Goal: Task Accomplishment & Management: Manage account settings

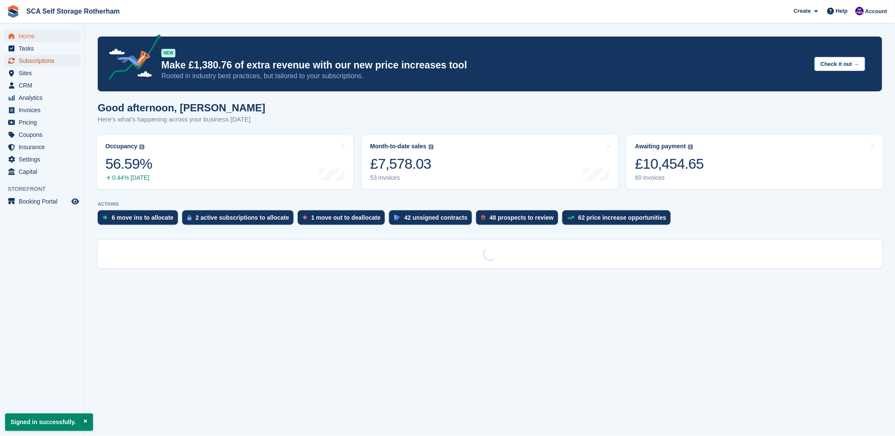
click at [46, 59] on span "Subscriptions" at bounding box center [44, 61] width 51 height 12
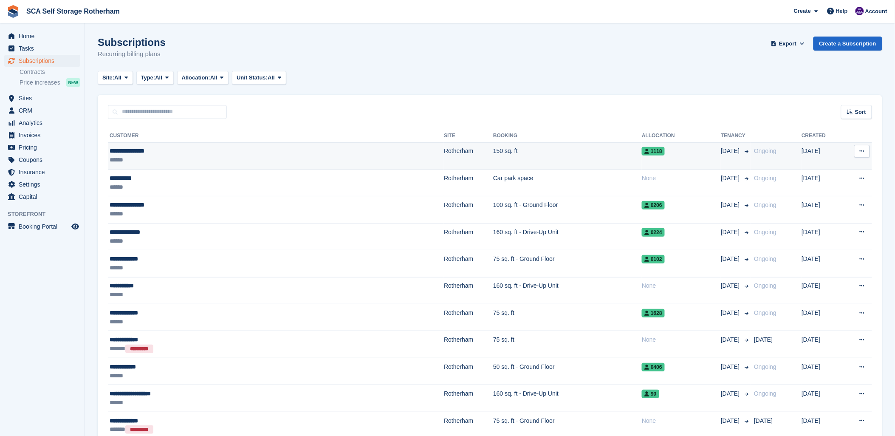
click at [190, 149] on div "**********" at bounding box center [209, 151] width 199 height 9
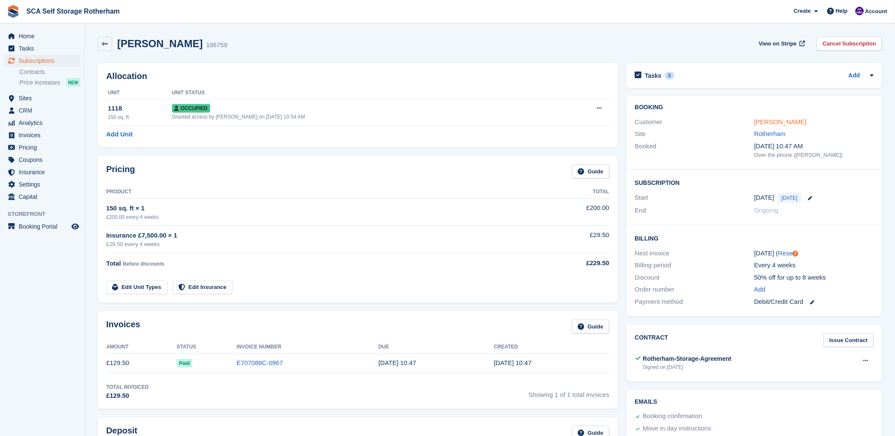
click at [776, 118] on link "[PERSON_NAME]" at bounding box center [780, 121] width 52 height 7
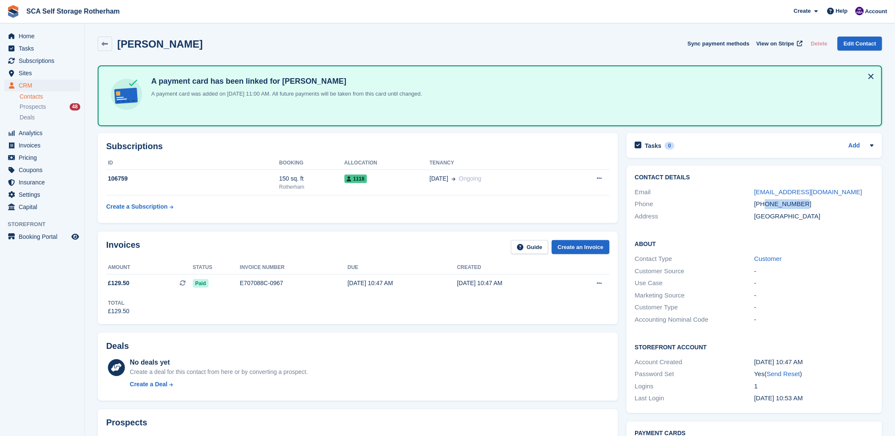
drag, startPoint x: 805, startPoint y: 206, endPoint x: 766, endPoint y: 202, distance: 39.7
click at [766, 202] on div "+447847943020" at bounding box center [813, 204] width 119 height 10
copy div "7847943020"
click at [627, 47] on div "Michael Cummings Sync payment methods View on Stripe Delete Edit Contact" at bounding box center [490, 44] width 784 height 14
click at [441, 336] on div "Deals No deals yet Create a deal for this contact from here or by converting a …" at bounding box center [358, 367] width 520 height 68
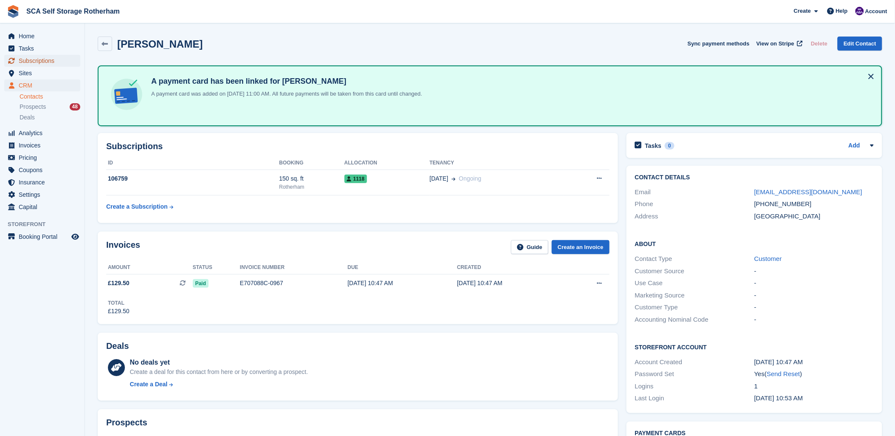
click at [32, 62] on span "Subscriptions" at bounding box center [44, 61] width 51 height 12
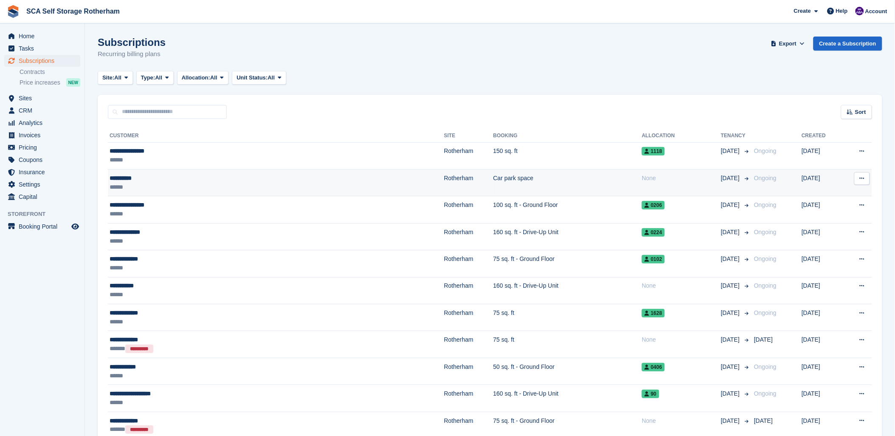
click at [570, 193] on td "Car park space" at bounding box center [567, 182] width 149 height 27
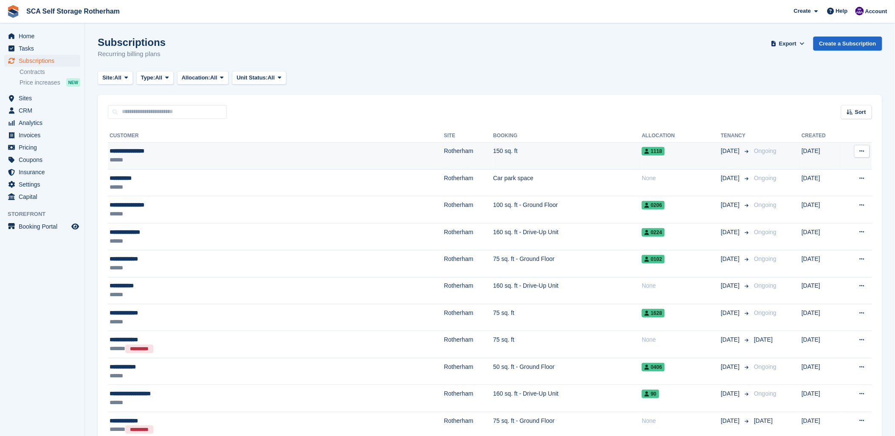
click at [169, 151] on div "**********" at bounding box center [209, 151] width 199 height 9
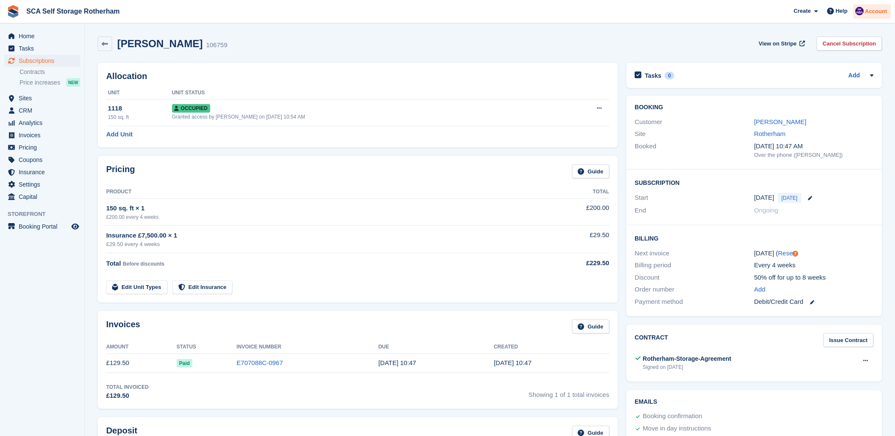
click at [878, 7] on span "Account" at bounding box center [876, 11] width 22 height 8
drag, startPoint x: 585, startPoint y: 43, endPoint x: 294, endPoint y: 43, distance: 290.5
click at [573, 43] on div "Michael Cummings 106759 View on Stripe Cancel Subscription" at bounding box center [490, 44] width 784 height 14
click at [27, 36] on span "Home" at bounding box center [44, 36] width 51 height 12
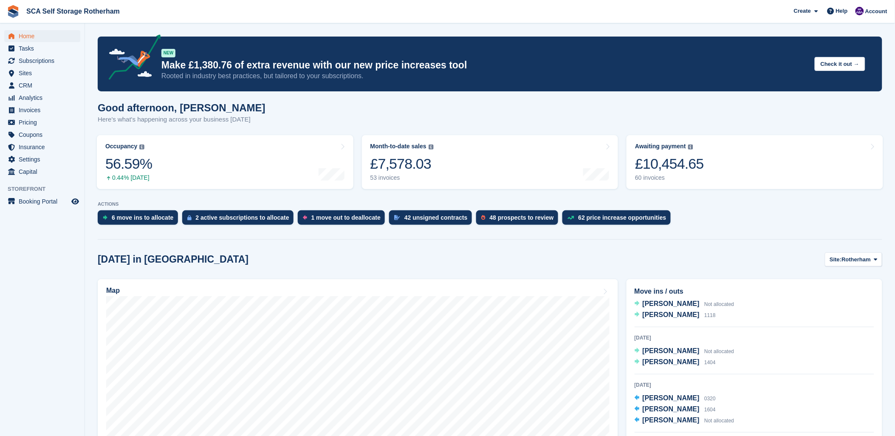
scroll to position [47, 0]
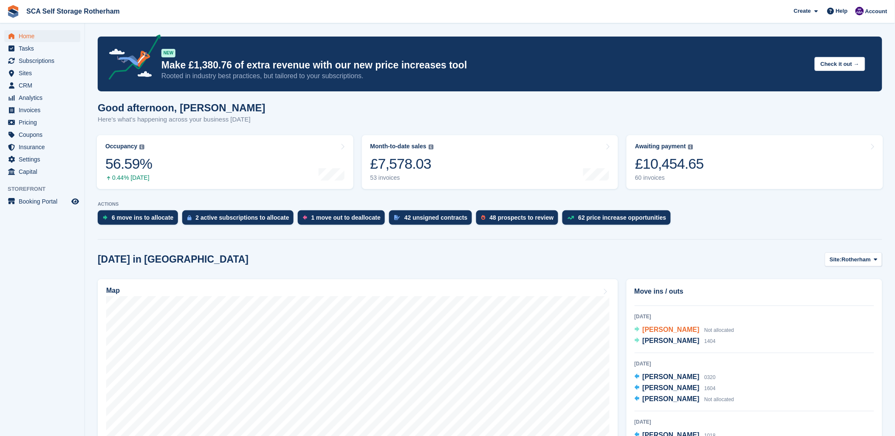
click at [677, 329] on span "[PERSON_NAME]" at bounding box center [671, 329] width 57 height 7
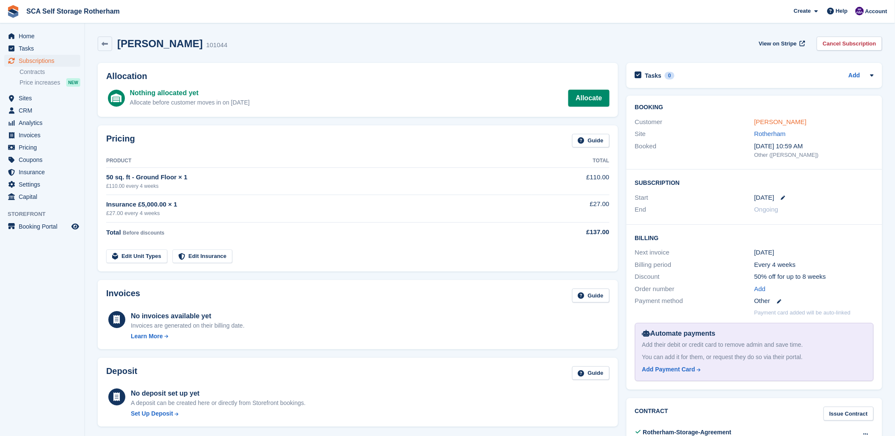
click at [782, 121] on link "Darron Wilson" at bounding box center [780, 121] width 52 height 7
click at [26, 32] on span "Home" at bounding box center [44, 36] width 51 height 12
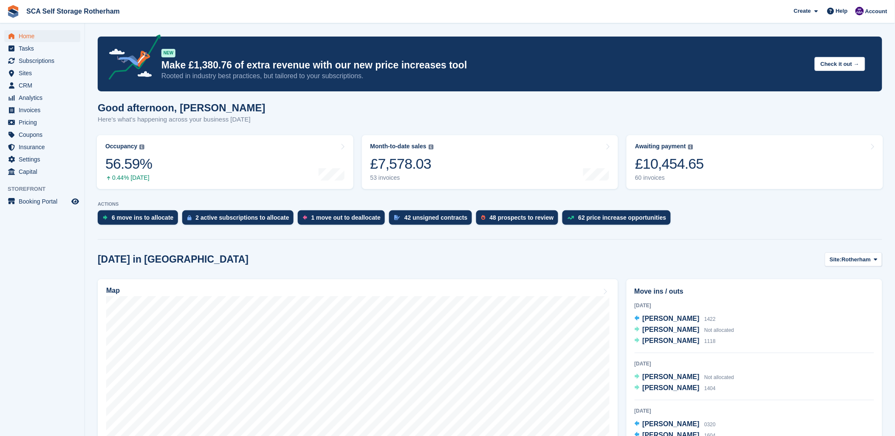
click at [831, 202] on p "ACTIONS" at bounding box center [490, 204] width 784 height 6
click at [665, 378] on span "Darron Wilson" at bounding box center [671, 376] width 57 height 7
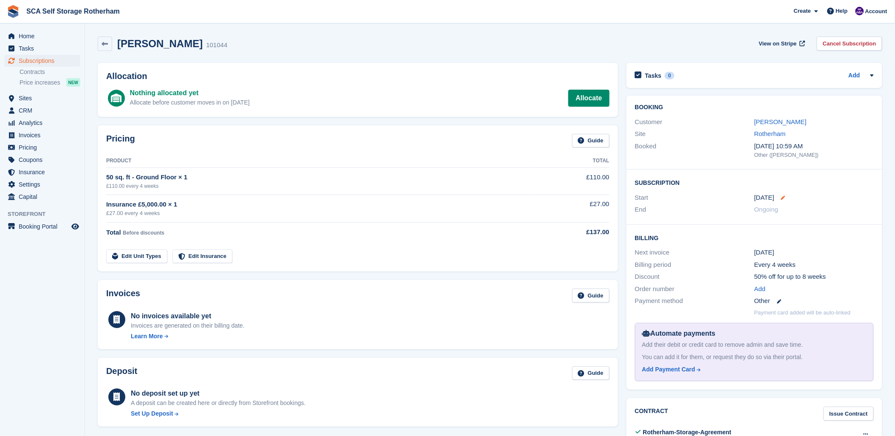
click at [781, 197] on icon at bounding box center [783, 197] width 4 height 4
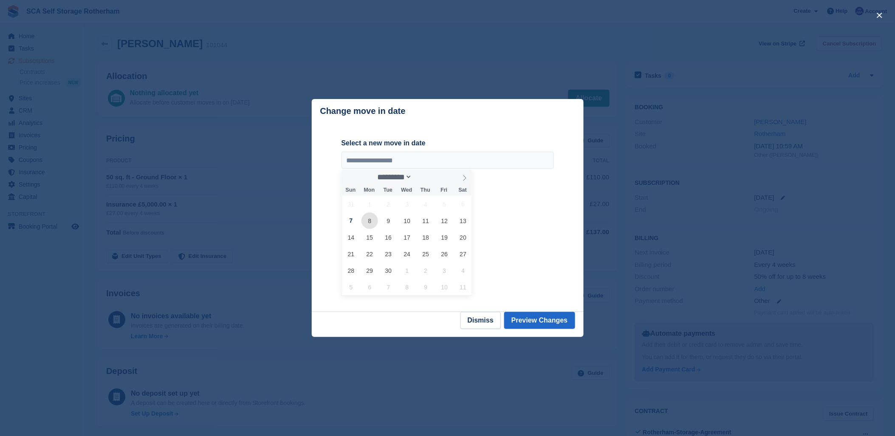
click at [371, 223] on span "8" at bounding box center [369, 220] width 17 height 17
type input "**********"
click at [533, 324] on button "Preview Changes" at bounding box center [539, 320] width 71 height 17
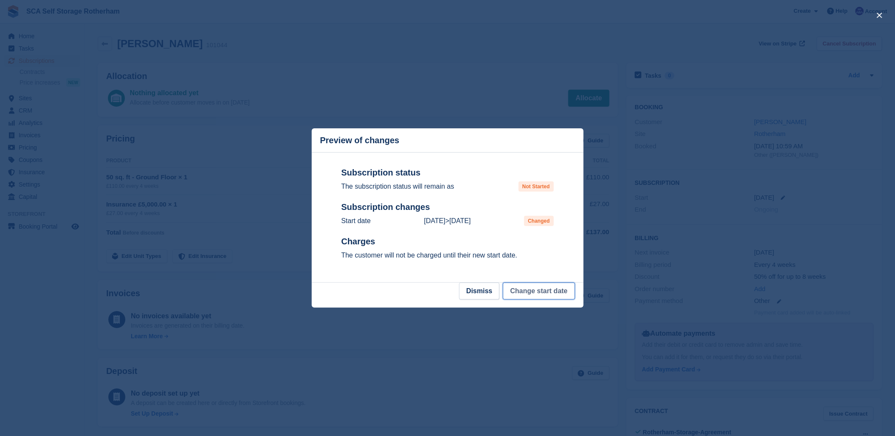
click at [534, 296] on button "Change start date" at bounding box center [539, 290] width 72 height 17
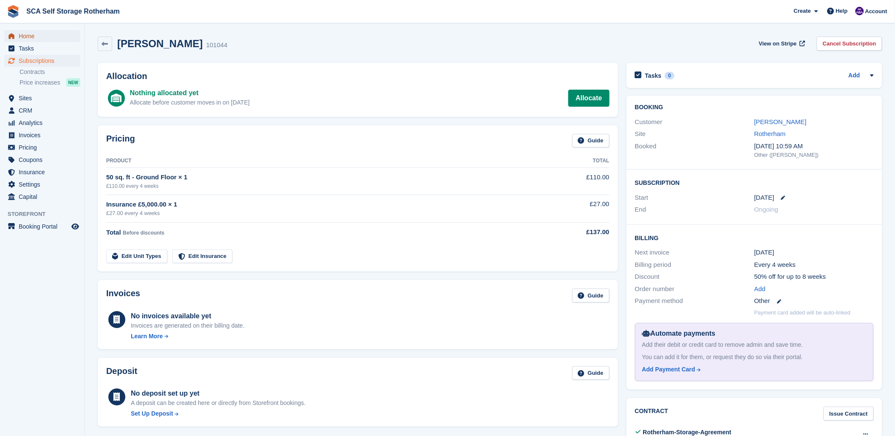
click at [24, 35] on span "Home" at bounding box center [44, 36] width 51 height 12
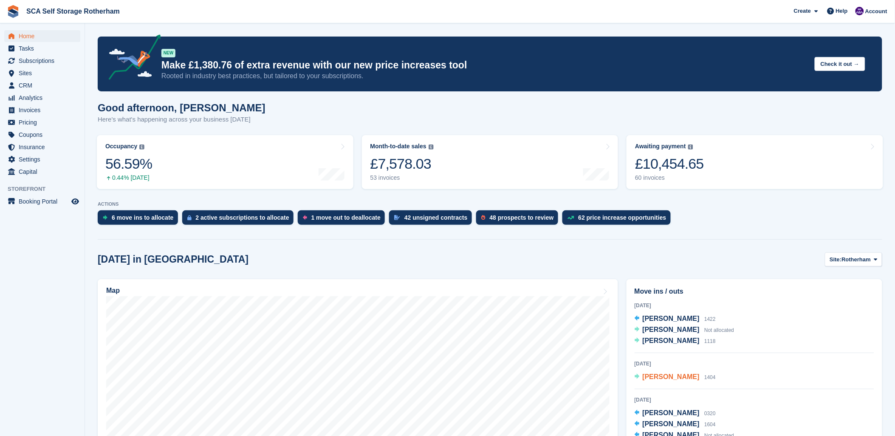
click at [652, 375] on span "[PERSON_NAME]" at bounding box center [671, 376] width 57 height 7
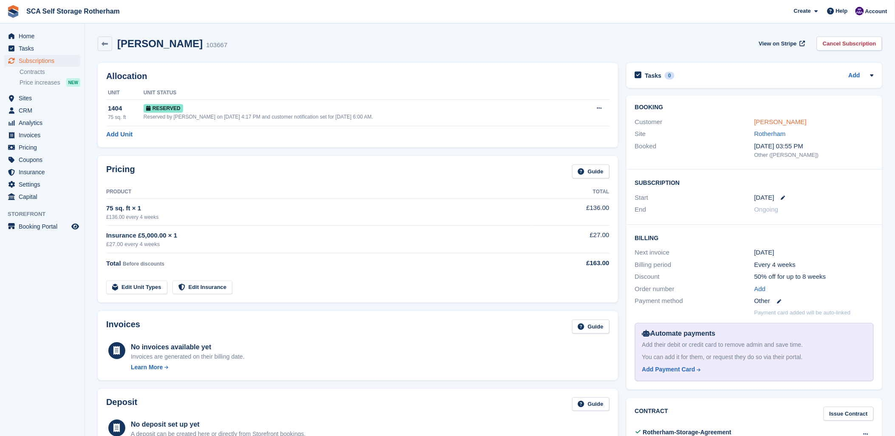
click at [795, 121] on link "[PERSON_NAME]" at bounding box center [780, 121] width 52 height 7
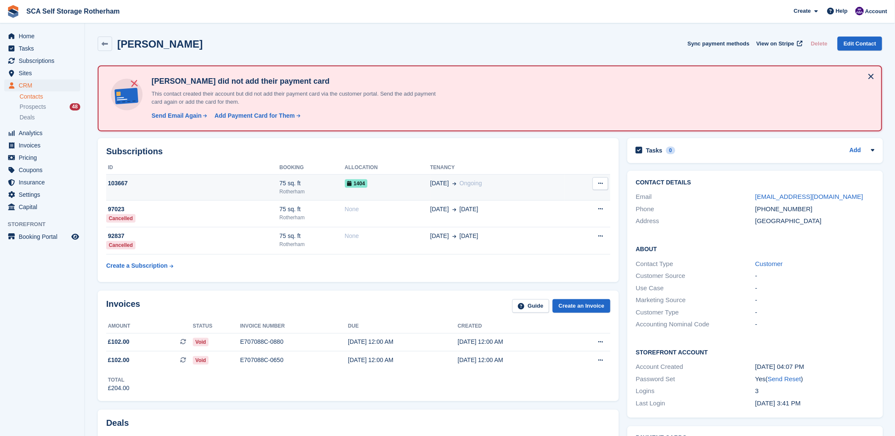
click at [362, 188] on td "1404" at bounding box center [387, 188] width 85 height 26
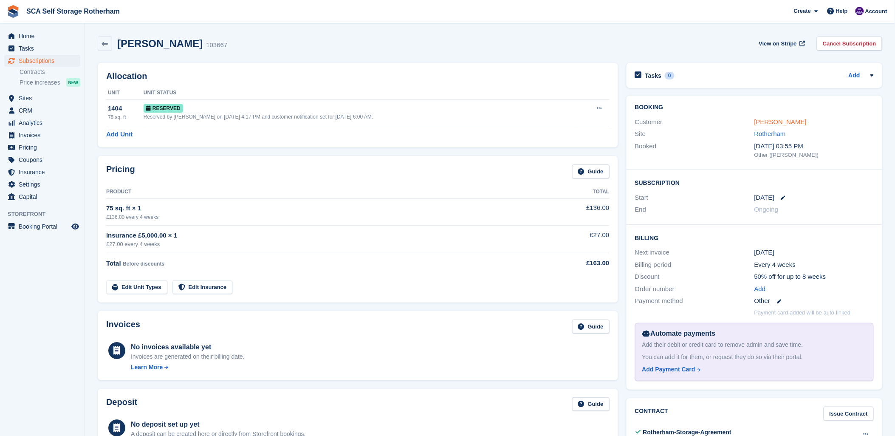
click at [798, 120] on link "[PERSON_NAME]" at bounding box center [780, 121] width 52 height 7
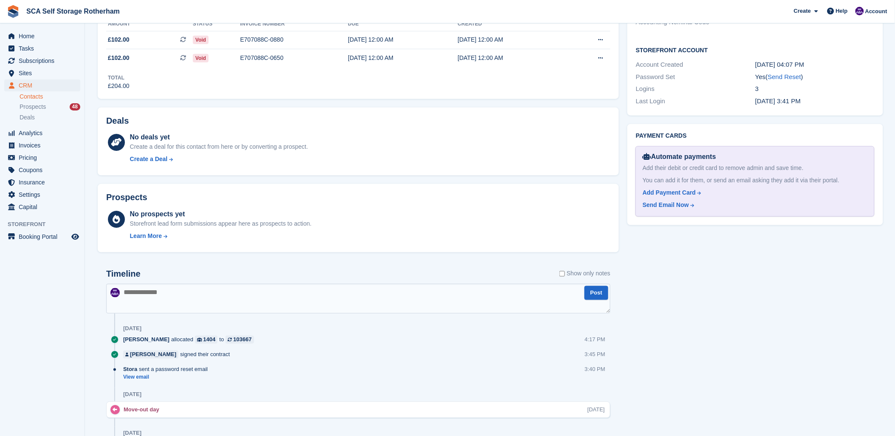
scroll to position [377, 0]
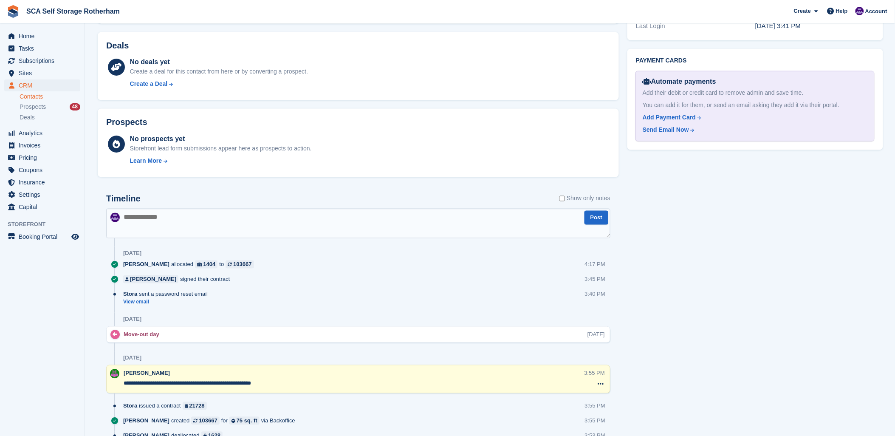
click at [230, 221] on textarea at bounding box center [358, 224] width 504 height 30
type textarea "**********"
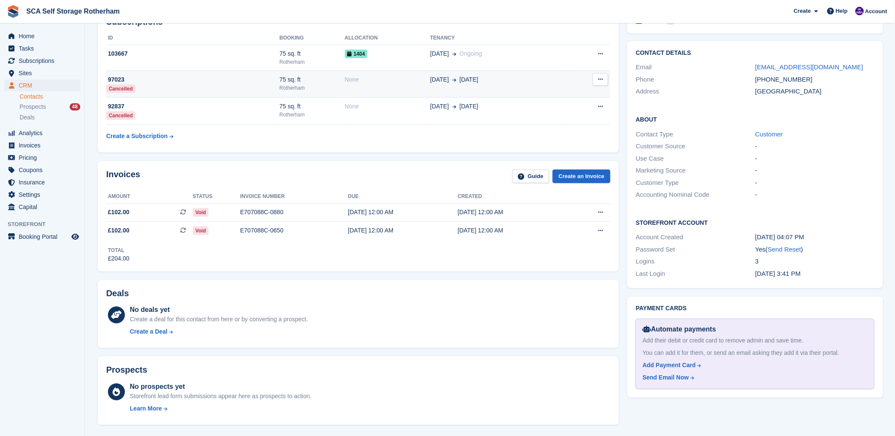
scroll to position [0, 0]
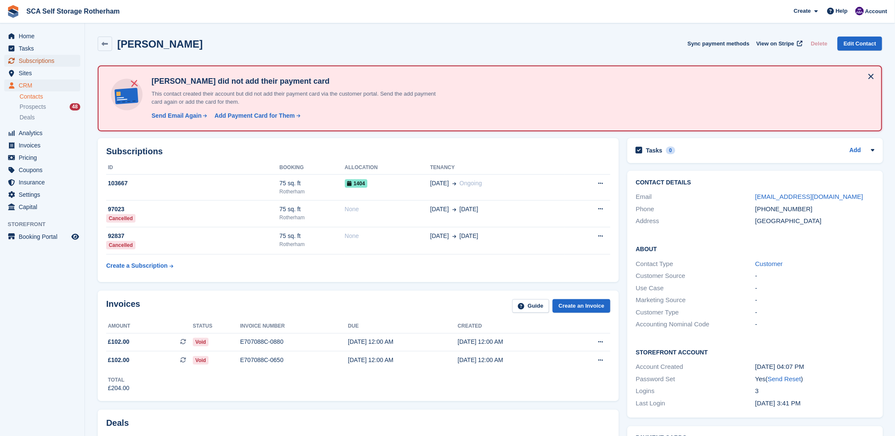
click at [27, 60] on span "Subscriptions" at bounding box center [44, 61] width 51 height 12
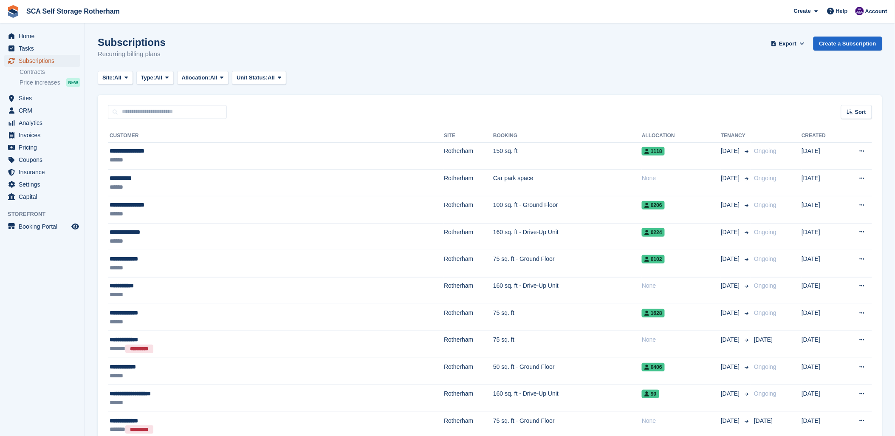
click at [25, 62] on span "Subscriptions" at bounding box center [44, 61] width 51 height 12
click at [37, 37] on span "Home" at bounding box center [44, 36] width 51 height 12
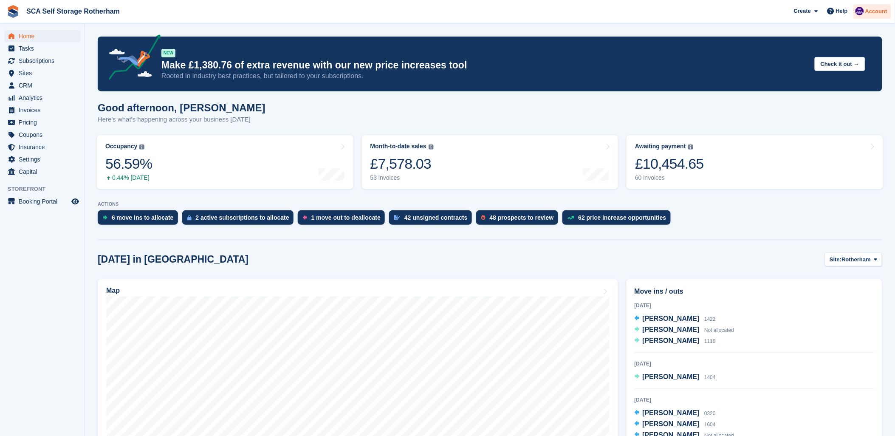
click at [872, 8] on span "Account" at bounding box center [876, 11] width 22 height 8
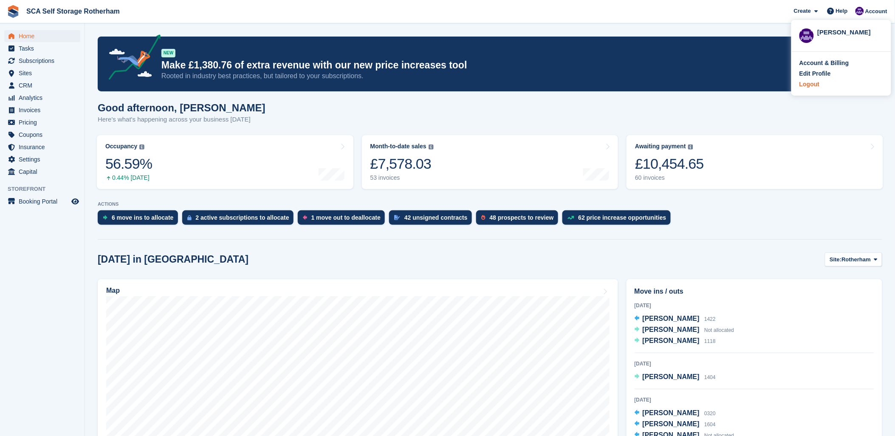
click at [808, 82] on div "Logout" at bounding box center [809, 84] width 20 height 9
